Goal: Information Seeking & Learning: Learn about a topic

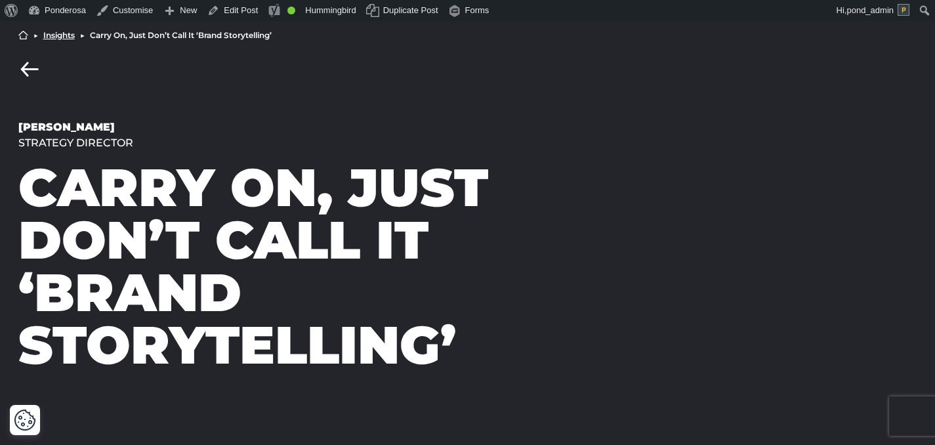
scroll to position [93, 0]
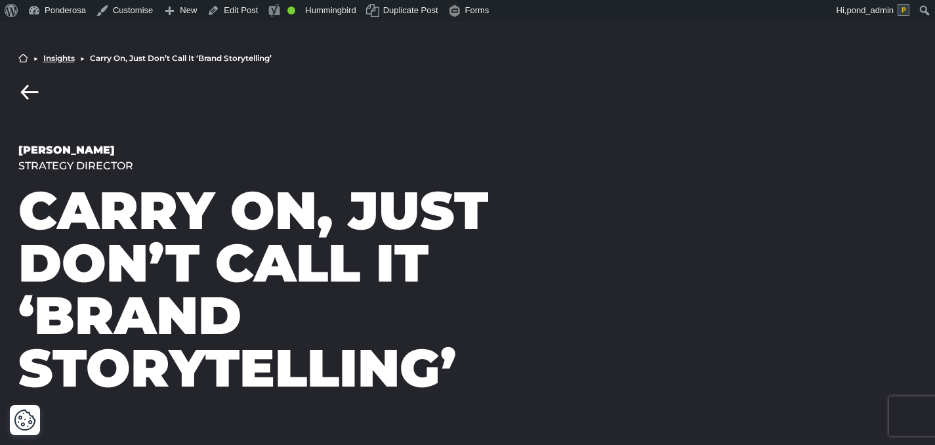
click at [63, 60] on link "Insights" at bounding box center [58, 58] width 31 height 8
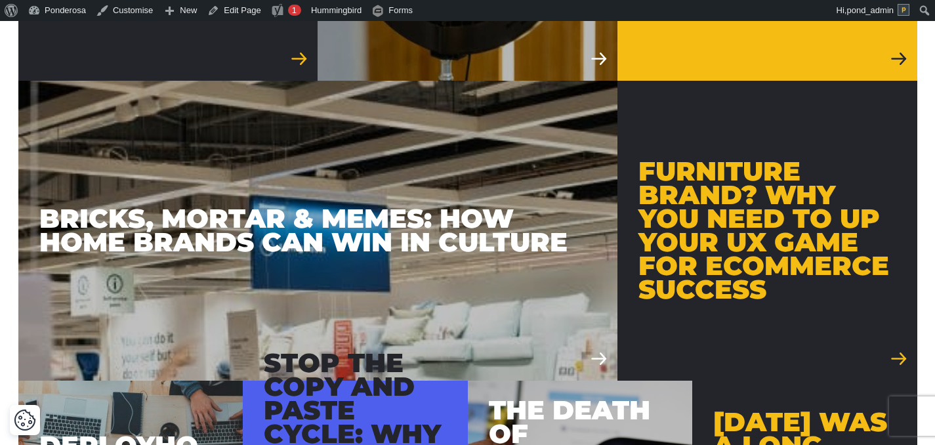
scroll to position [1247, 0]
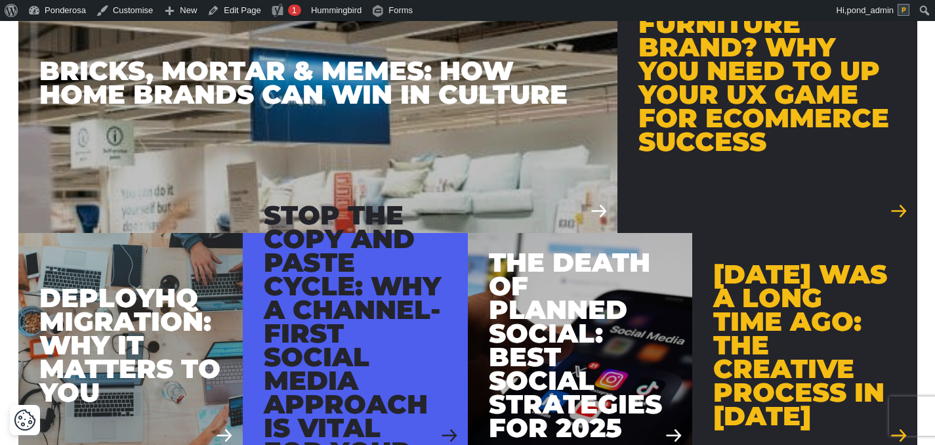
click at [433, 334] on div "Stop the copy and paste cycle: Why a channel-first social media approach is vit…" at bounding box center [355, 344] width 183 height 283
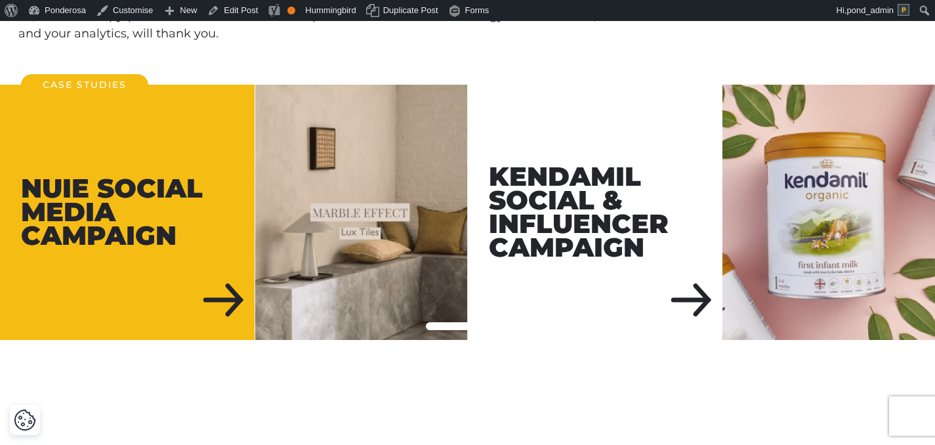
scroll to position [4889, 0]
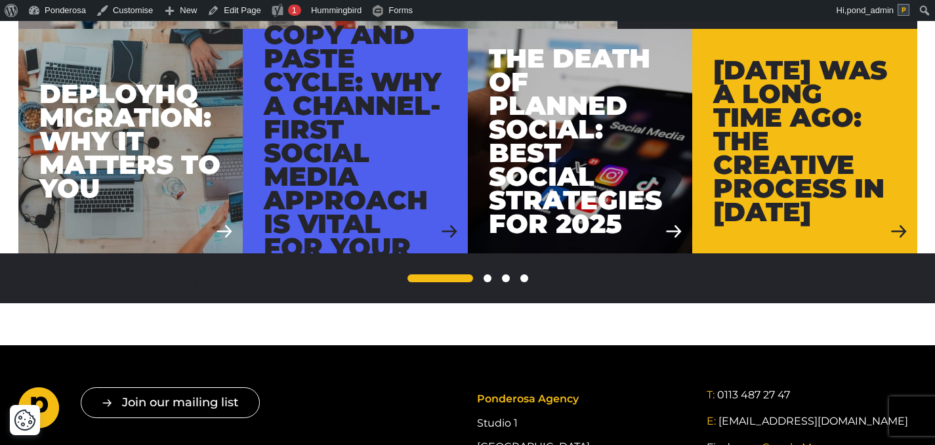
scroll to position [1494, 0]
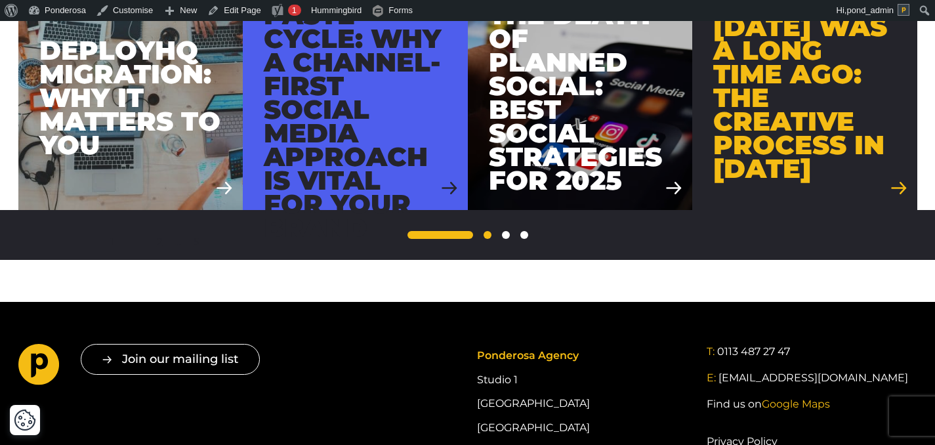
click at [488, 235] on link "2" at bounding box center [487, 235] width 8 height 8
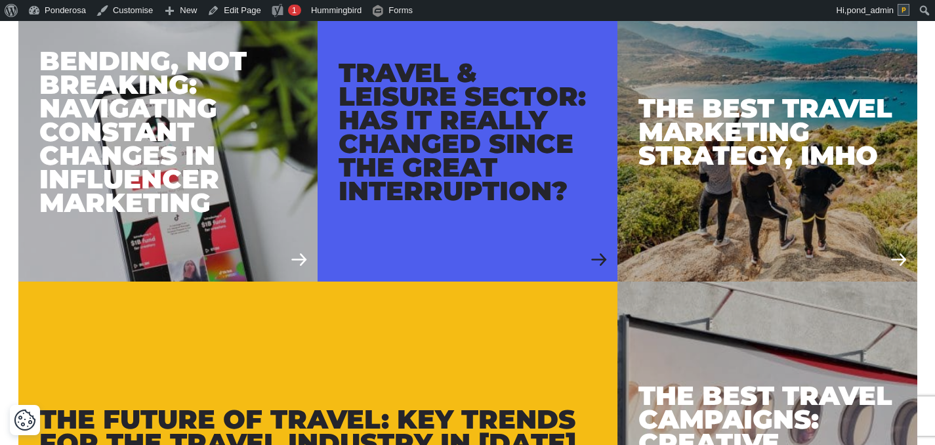
scroll to position [342, 0]
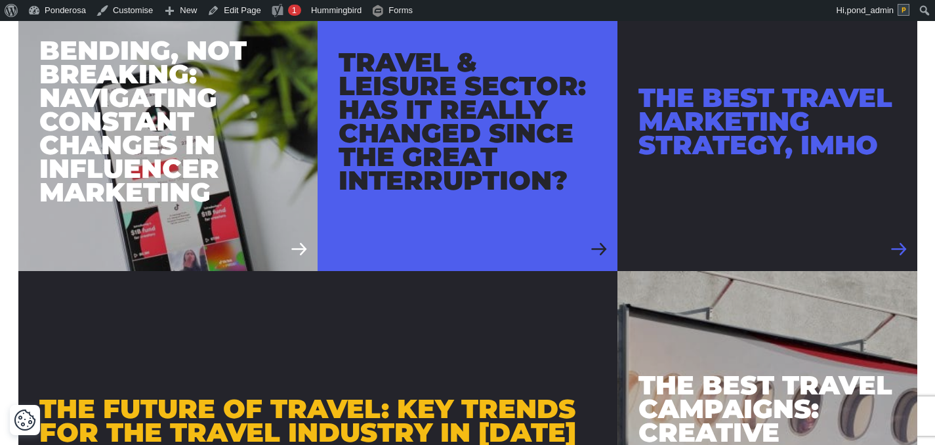
click at [761, 198] on div at bounding box center [767, 121] width 300 height 300
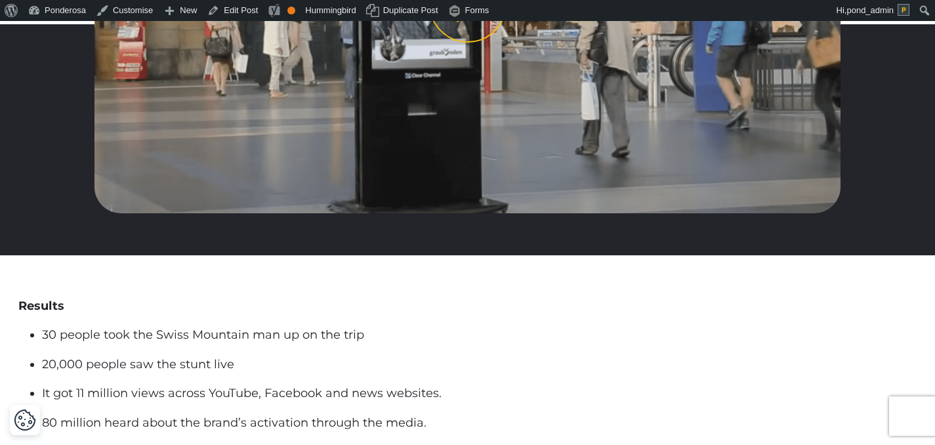
scroll to position [4004, 0]
